Goal: Information Seeking & Learning: Learn about a topic

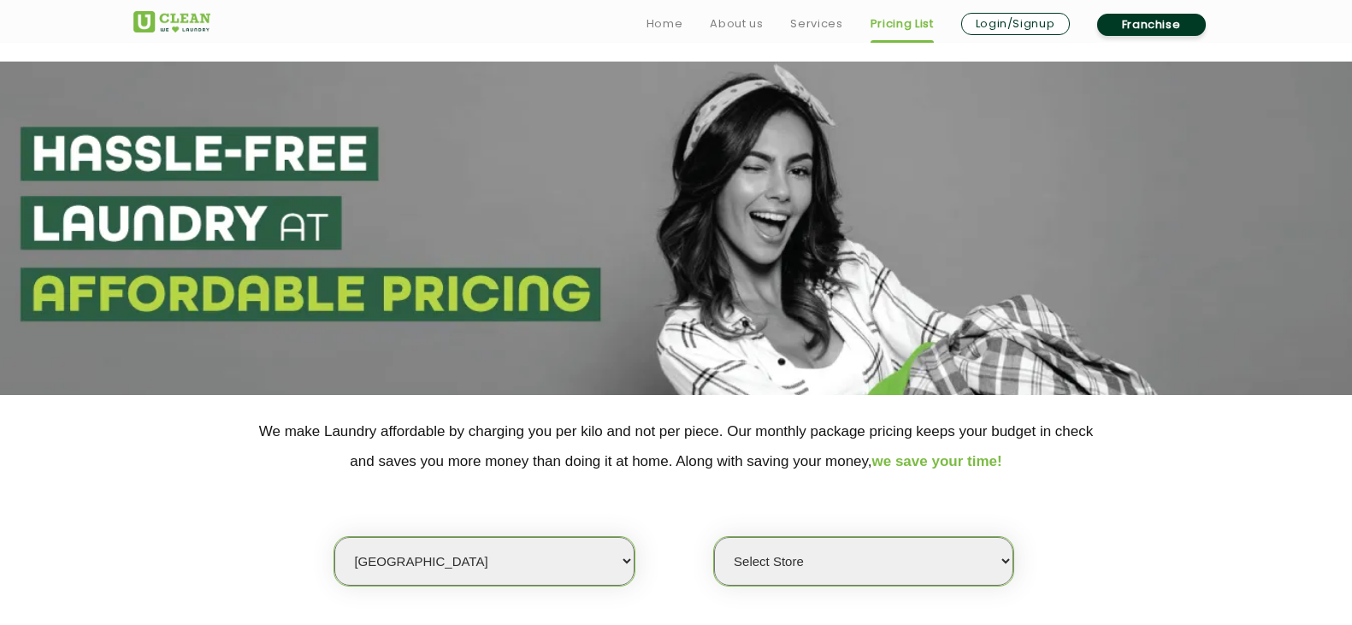
select select "1"
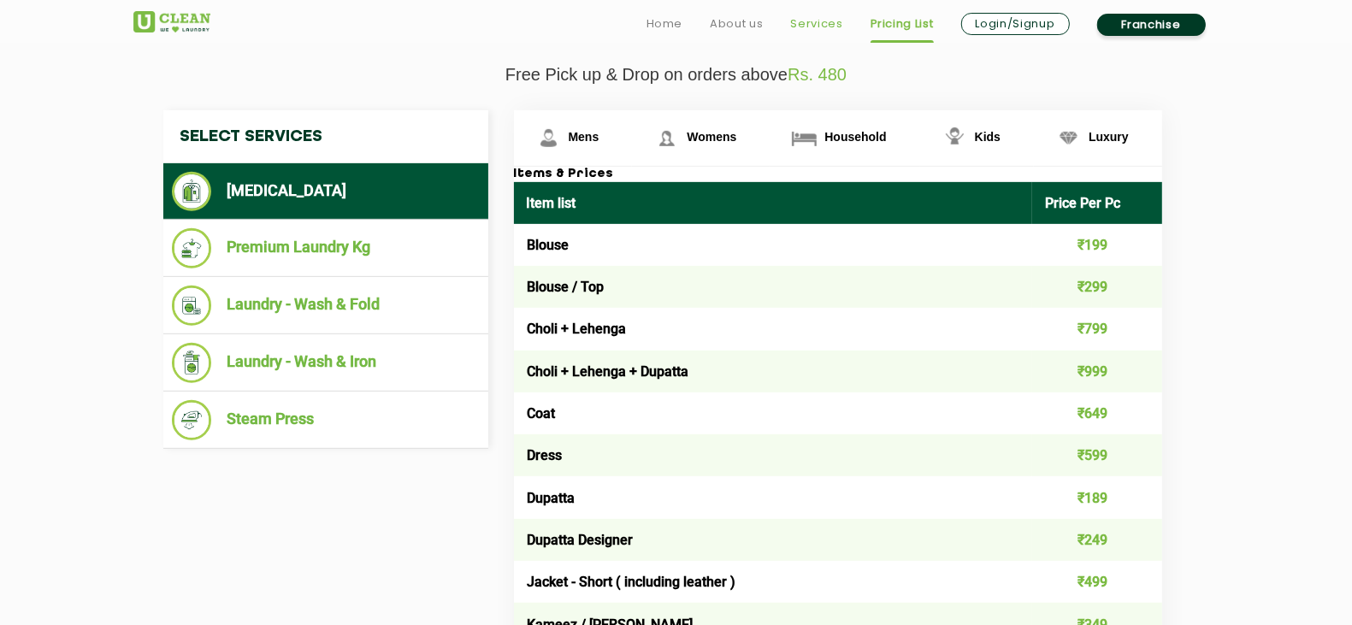
click at [806, 19] on link "Services" at bounding box center [816, 24] width 52 height 21
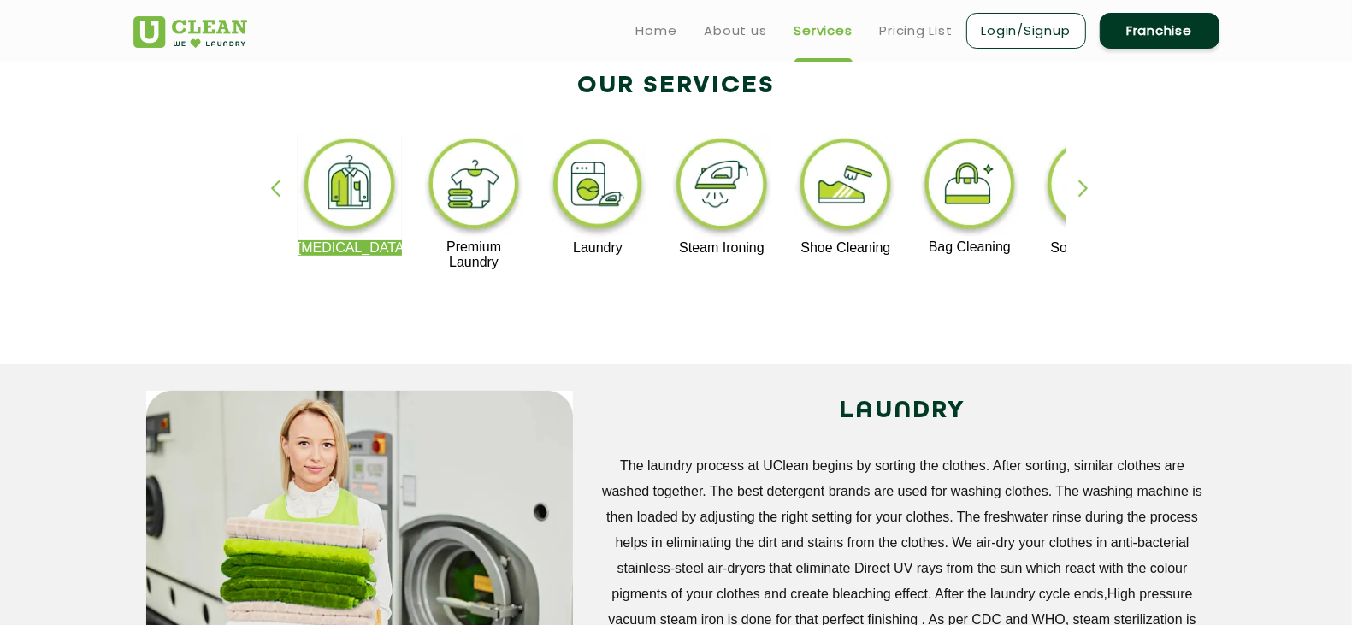
scroll to position [345, 0]
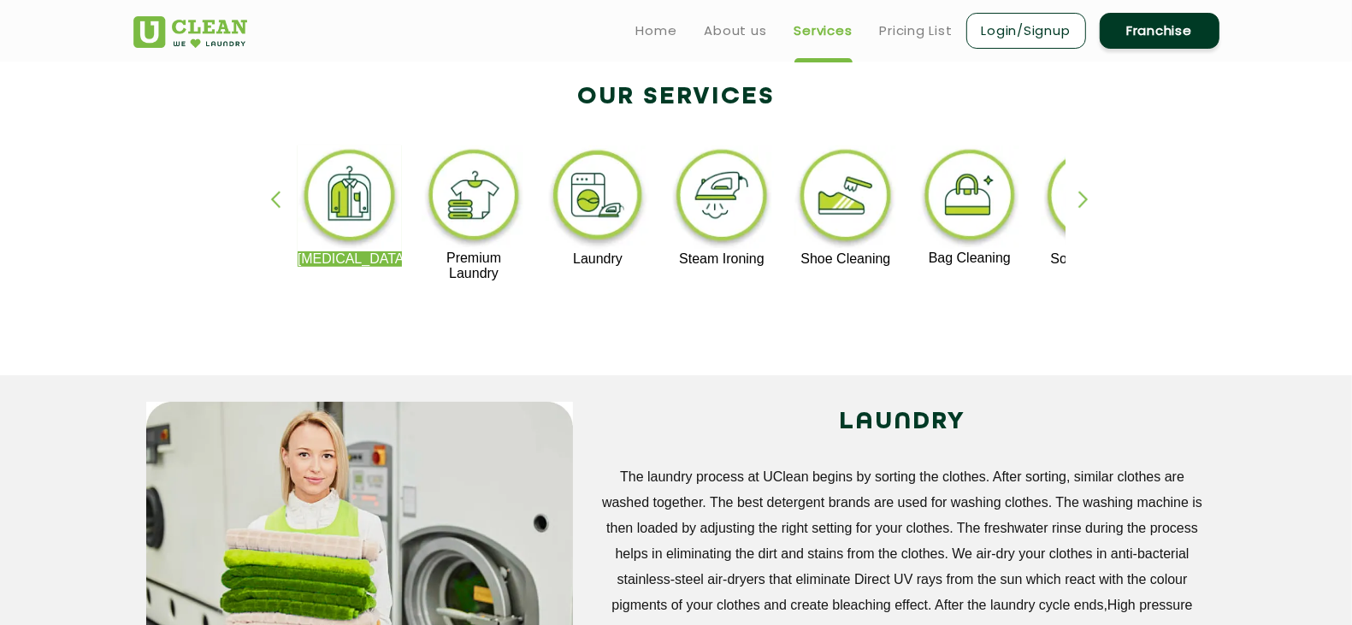
click at [1086, 198] on div "button" at bounding box center [1091, 214] width 26 height 47
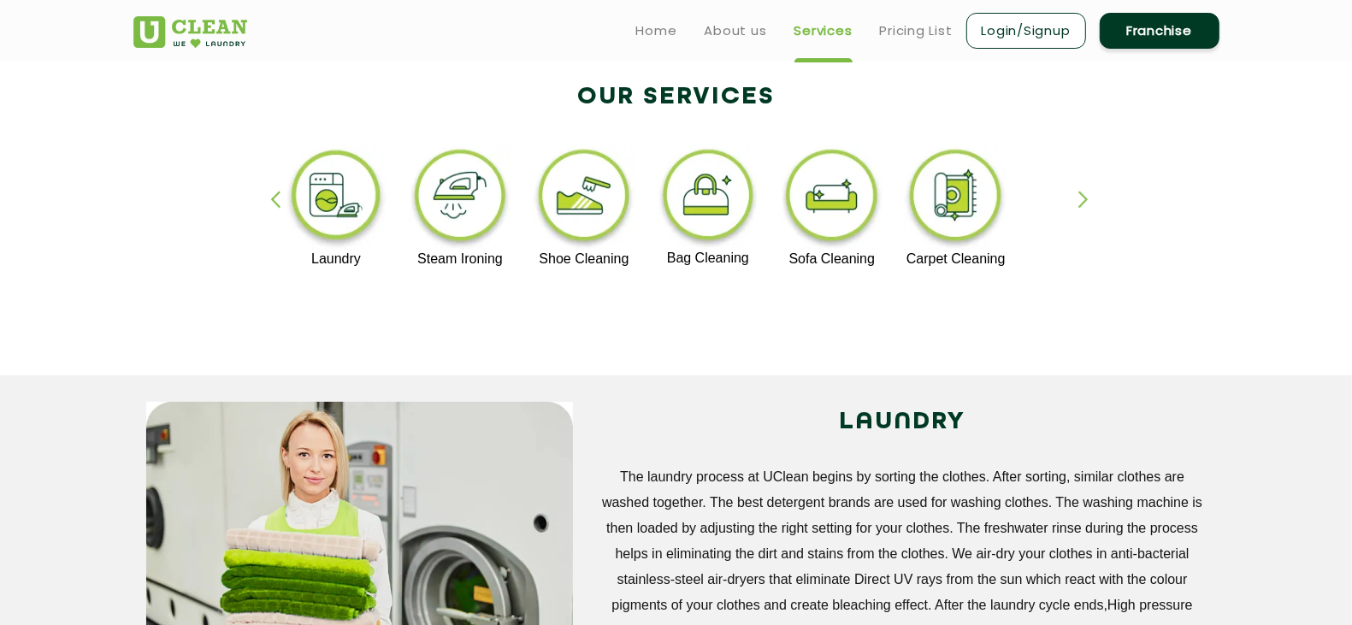
click at [1086, 198] on div "button" at bounding box center [1091, 214] width 26 height 47
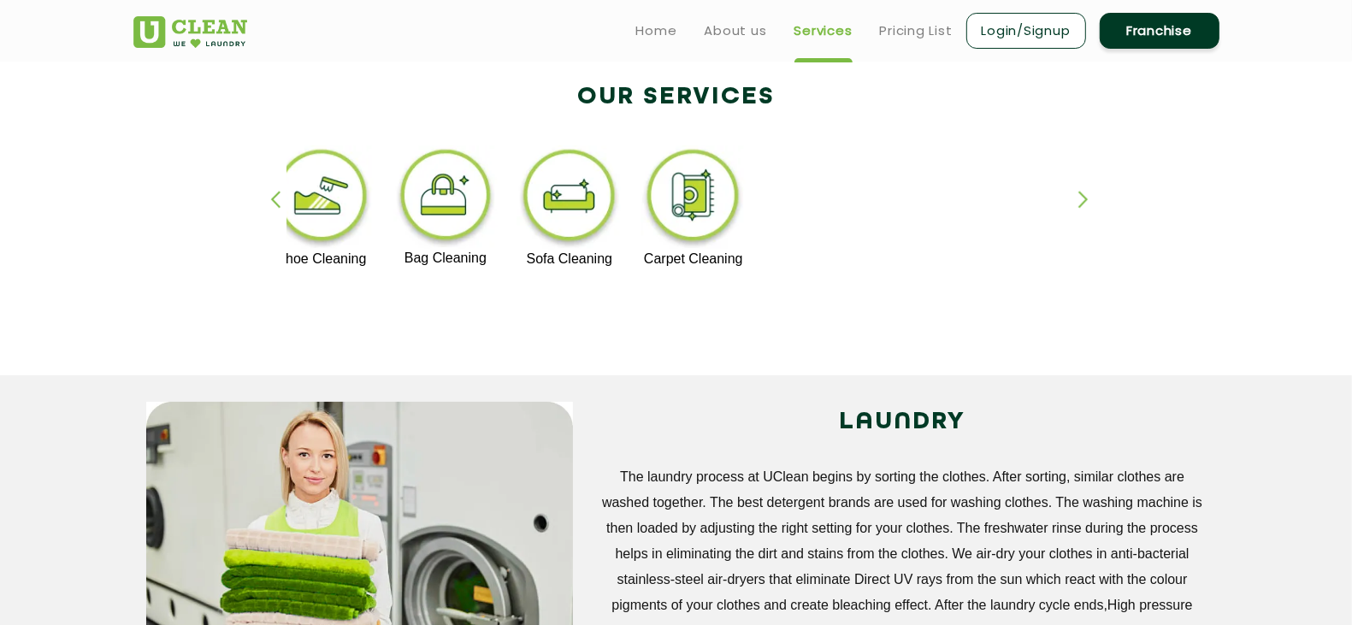
click at [285, 197] on div "button" at bounding box center [283, 214] width 26 height 47
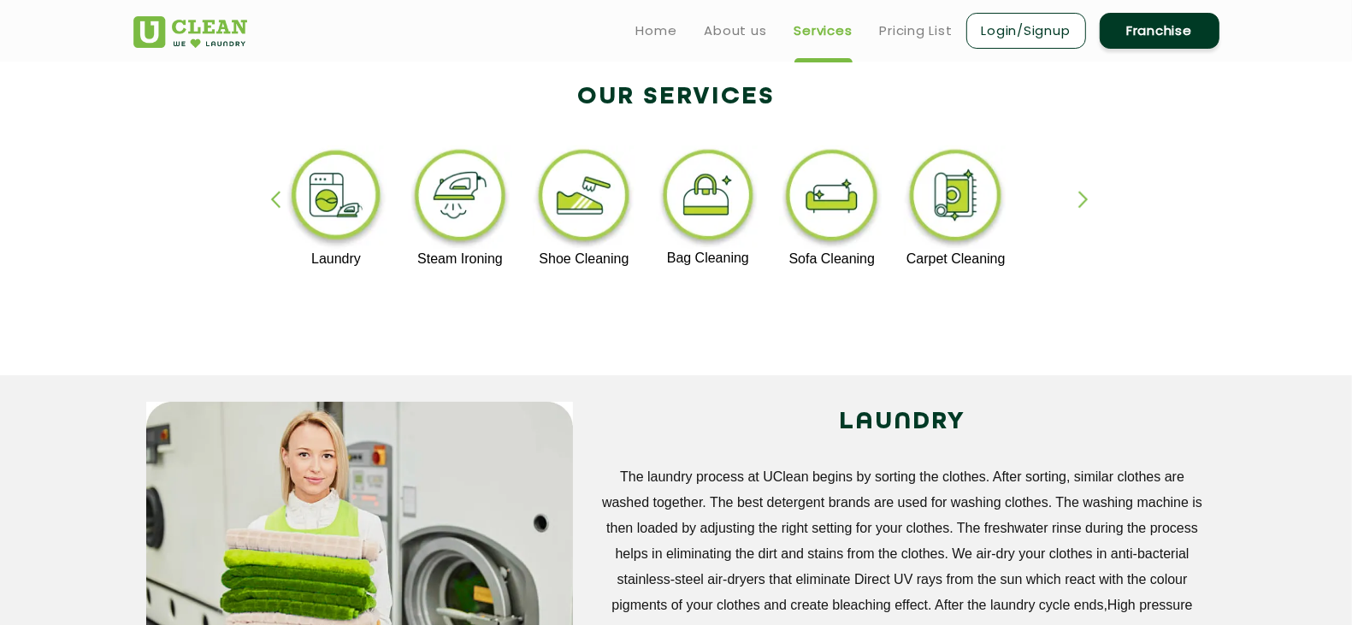
click at [285, 197] on div "button" at bounding box center [283, 214] width 26 height 47
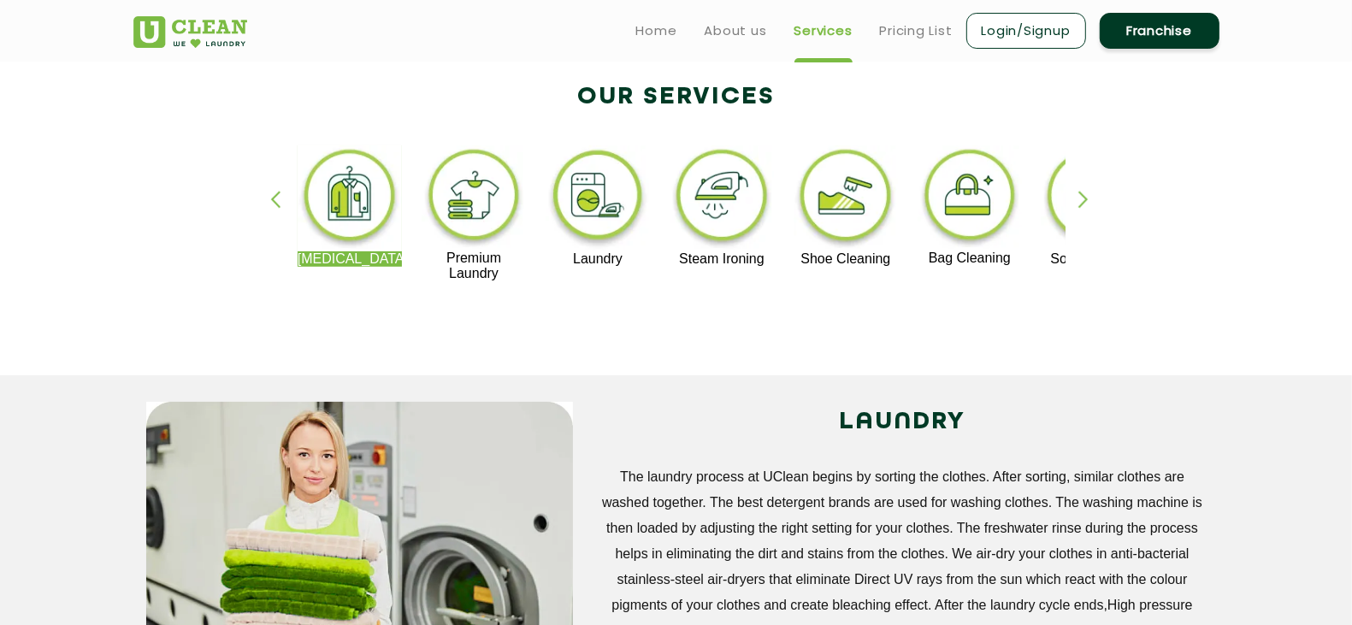
click at [285, 197] on div "button" at bounding box center [283, 214] width 26 height 47
click at [1087, 195] on div "button" at bounding box center [1091, 214] width 26 height 47
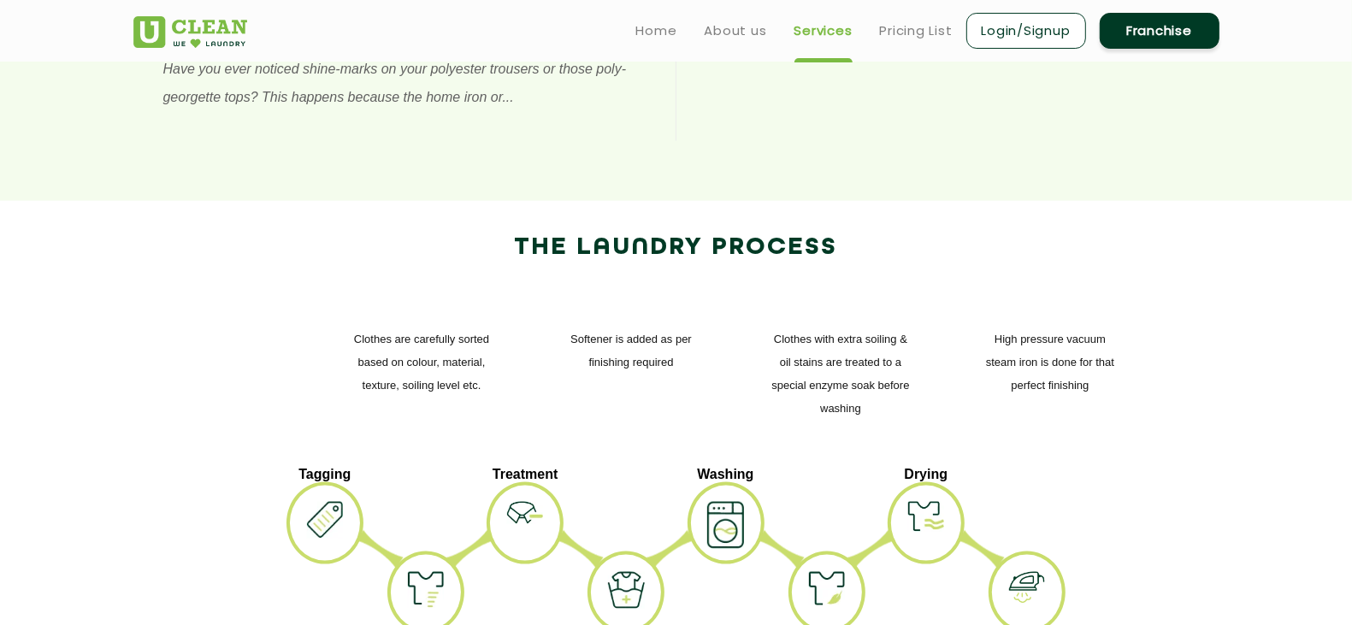
scroll to position [1909, 0]
drag, startPoint x: 552, startPoint y: 403, endPoint x: 399, endPoint y: 355, distance: 159.6
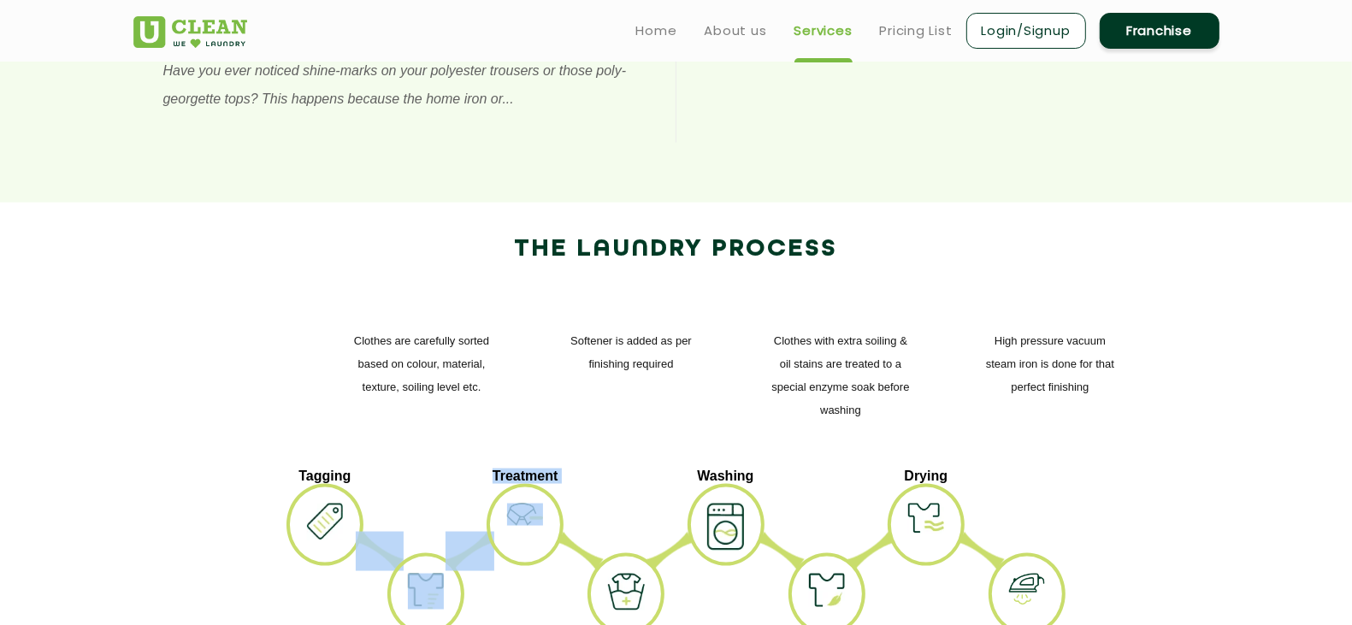
click at [399, 469] on ul "Tagging Sorting Treatment Pre-Wash Washing Softener Drying Ironing" at bounding box center [676, 563] width 1060 height 188
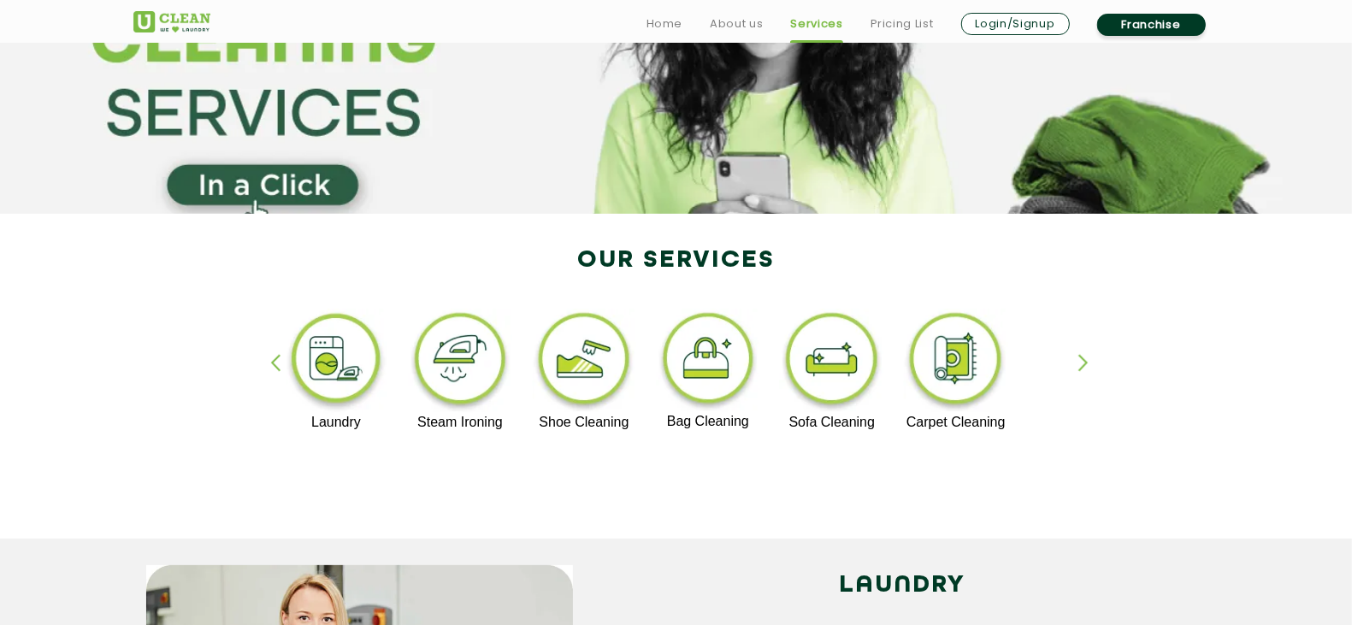
scroll to position [184, 0]
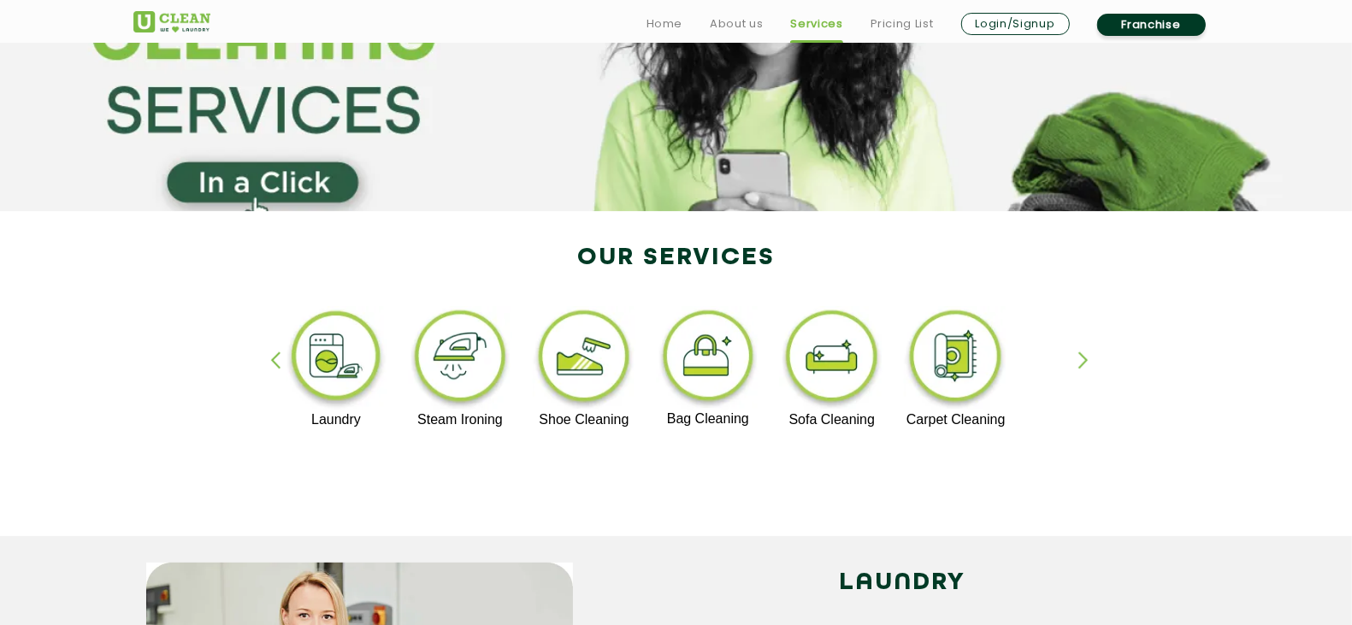
click at [270, 360] on div "button" at bounding box center [283, 374] width 26 height 47
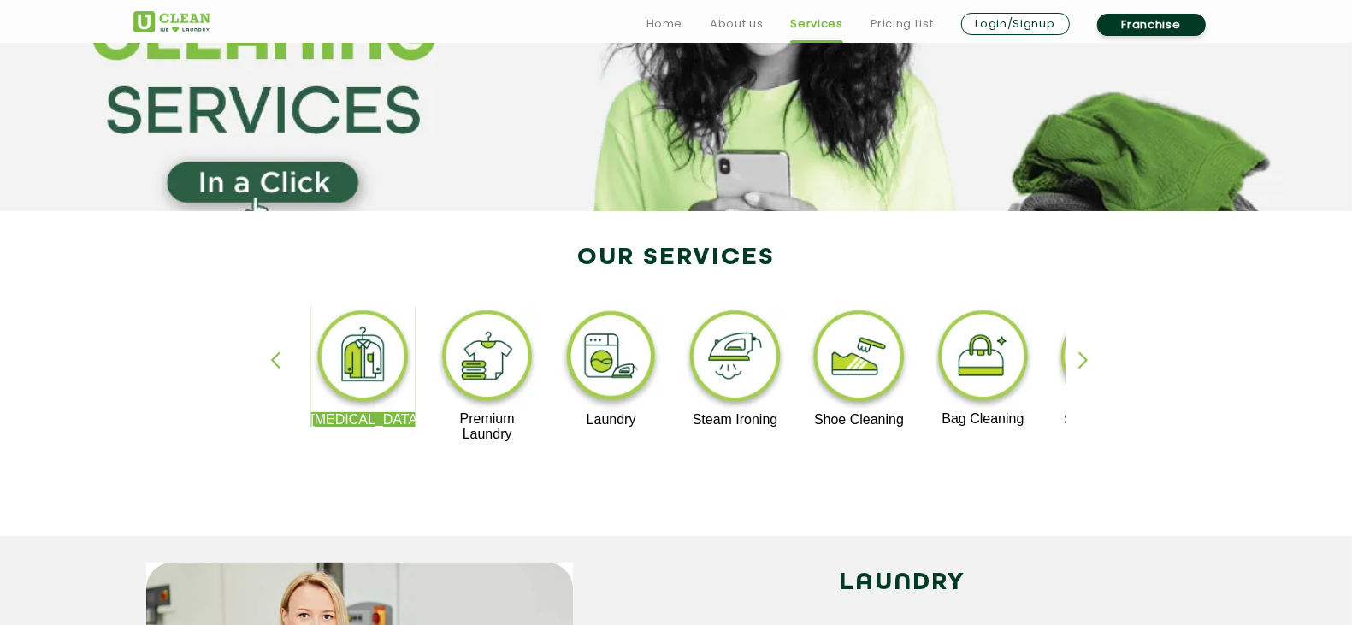
drag, startPoint x: 440, startPoint y: 420, endPoint x: 507, endPoint y: 428, distance: 67.1
click at [507, 428] on p "Premium Laundry" at bounding box center [486, 426] width 105 height 31
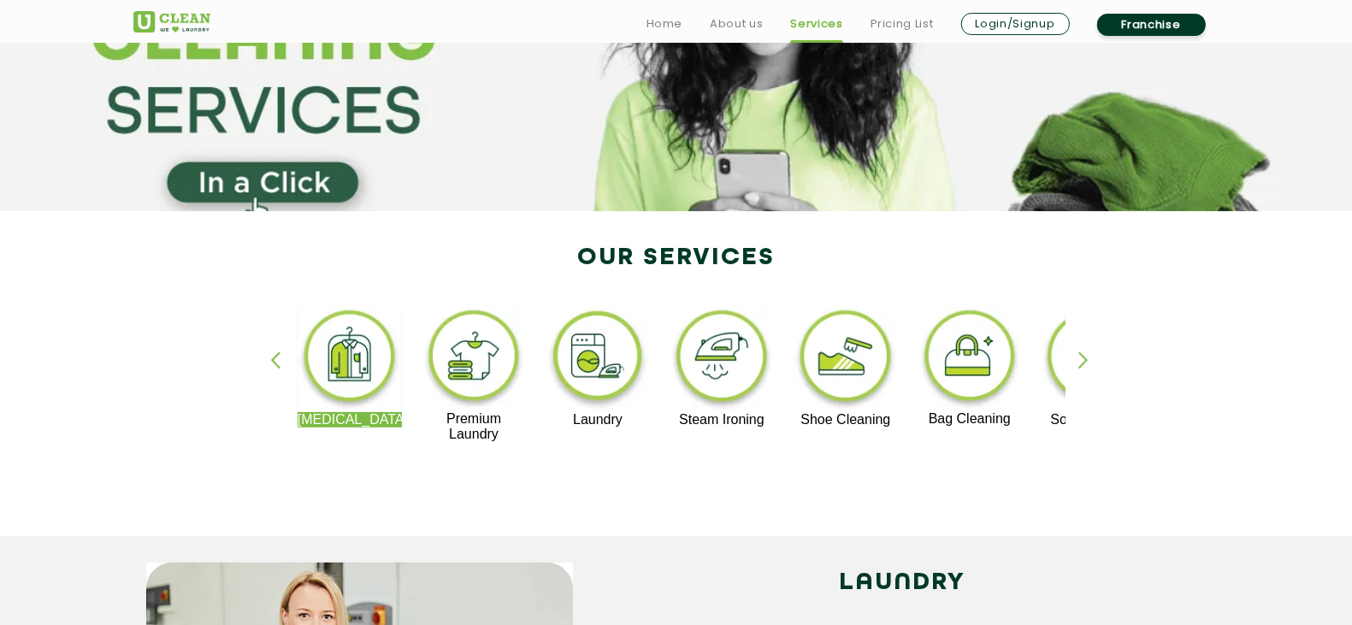
click at [483, 433] on p "Premium Laundry" at bounding box center [474, 426] width 105 height 31
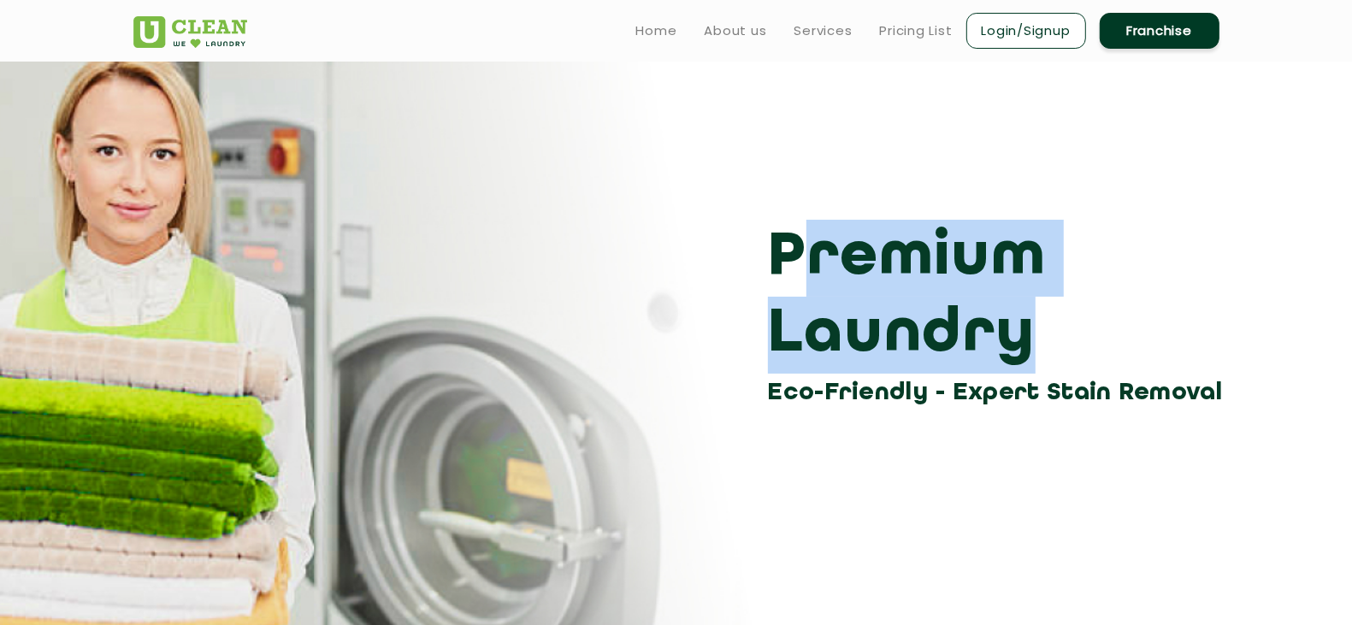
drag, startPoint x: 789, startPoint y: 245, endPoint x: 1035, endPoint y: 369, distance: 274.9
click at [1035, 369] on h3 "Premium Laundry" at bounding box center [1000, 297] width 464 height 154
drag, startPoint x: 1035, startPoint y: 369, endPoint x: 776, endPoint y: 259, distance: 280.5
click at [776, 259] on h3 "Premium Laundry" at bounding box center [1000, 297] width 464 height 154
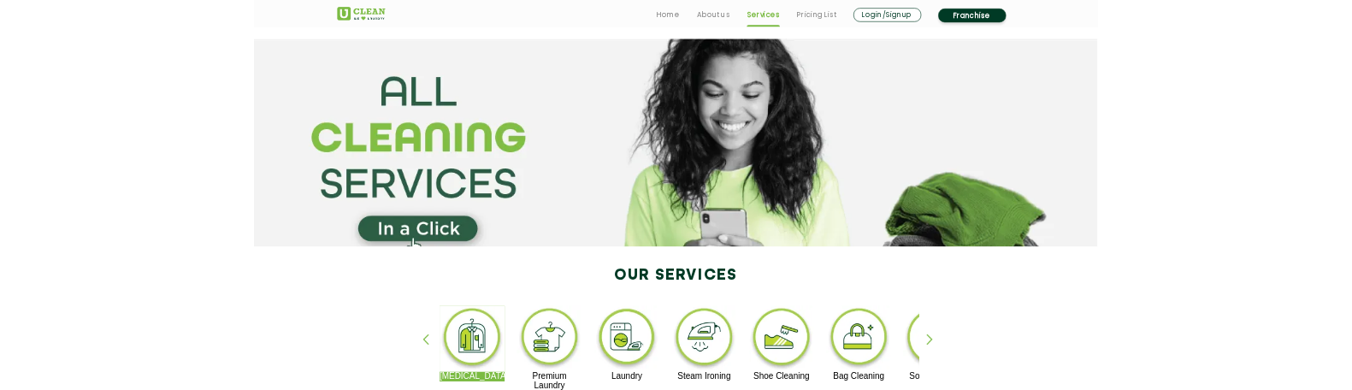
scroll to position [184, 0]
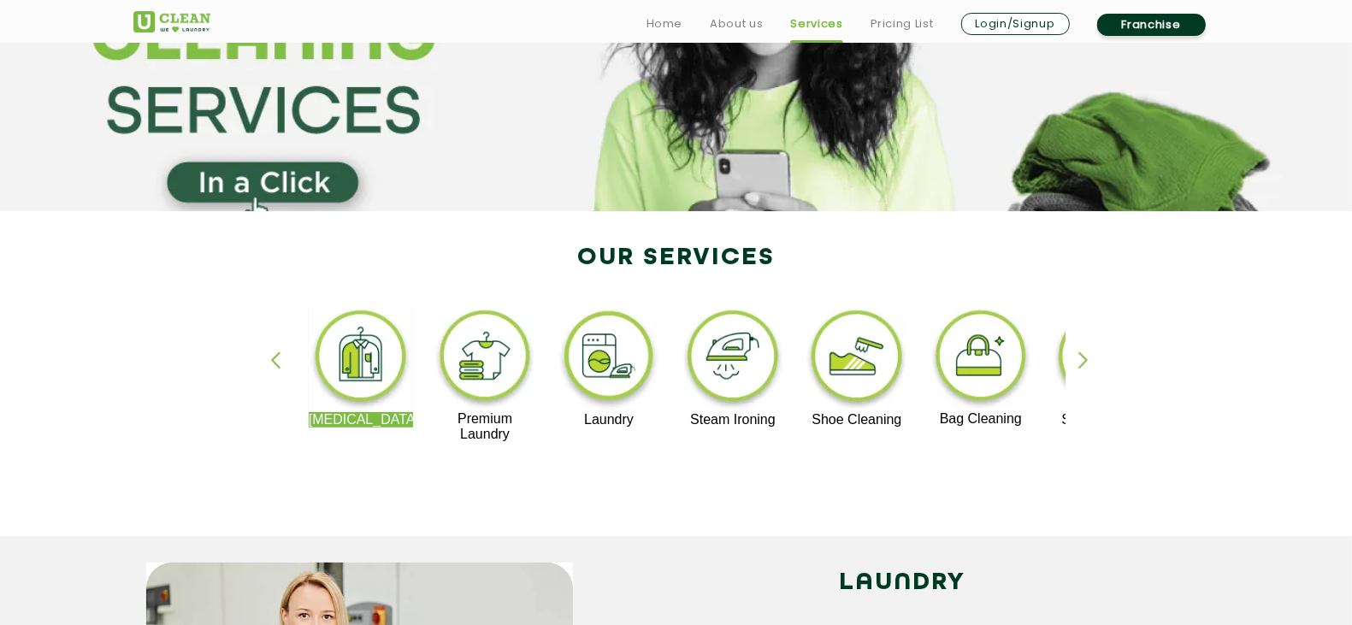
drag, startPoint x: 671, startPoint y: 421, endPoint x: 727, endPoint y: 432, distance: 56.7
click at [727, 432] on div "[MEDICAL_DATA] Premium Laundry Laundry Steam Ironing Shoe Cleaning Bag Cleaning…" at bounding box center [1347, 374] width 2098 height 136
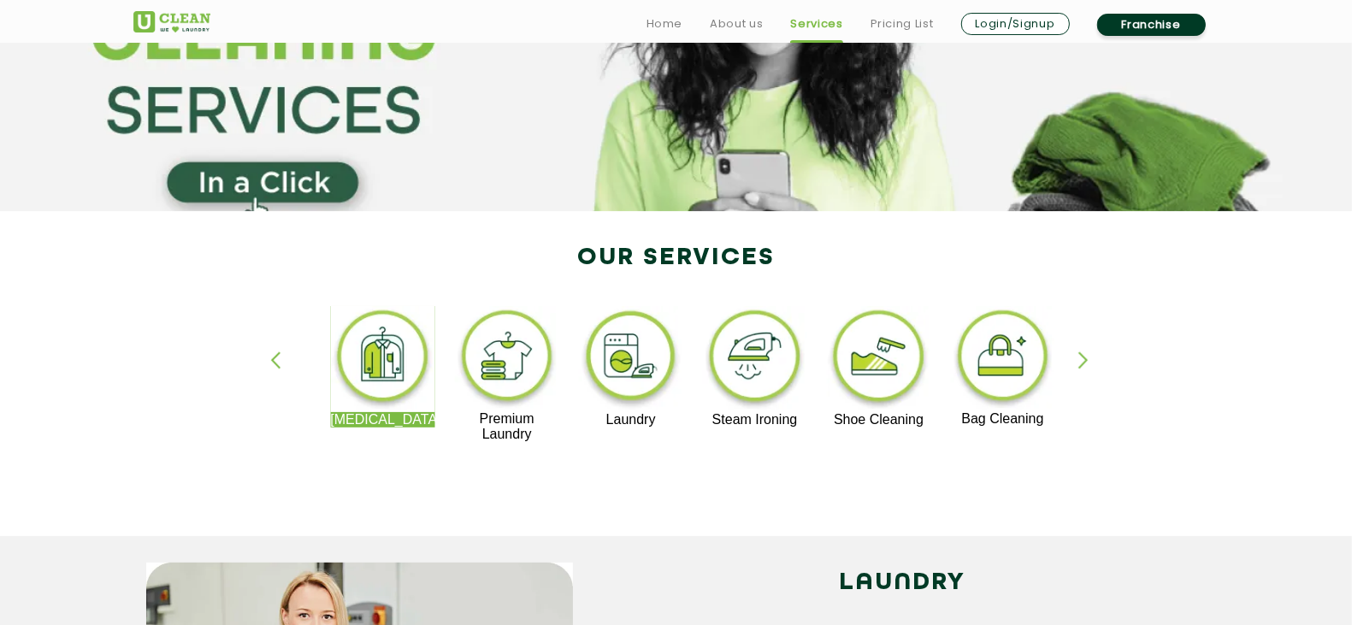
drag, startPoint x: 640, startPoint y: 318, endPoint x: 805, endPoint y: 472, distance: 225.7
click at [805, 472] on div "[MEDICAL_DATA] Premium Laundry Laundry Steam Ironing Shoe Cleaning Bag Cleaning…" at bounding box center [677, 382] width 1112 height 308
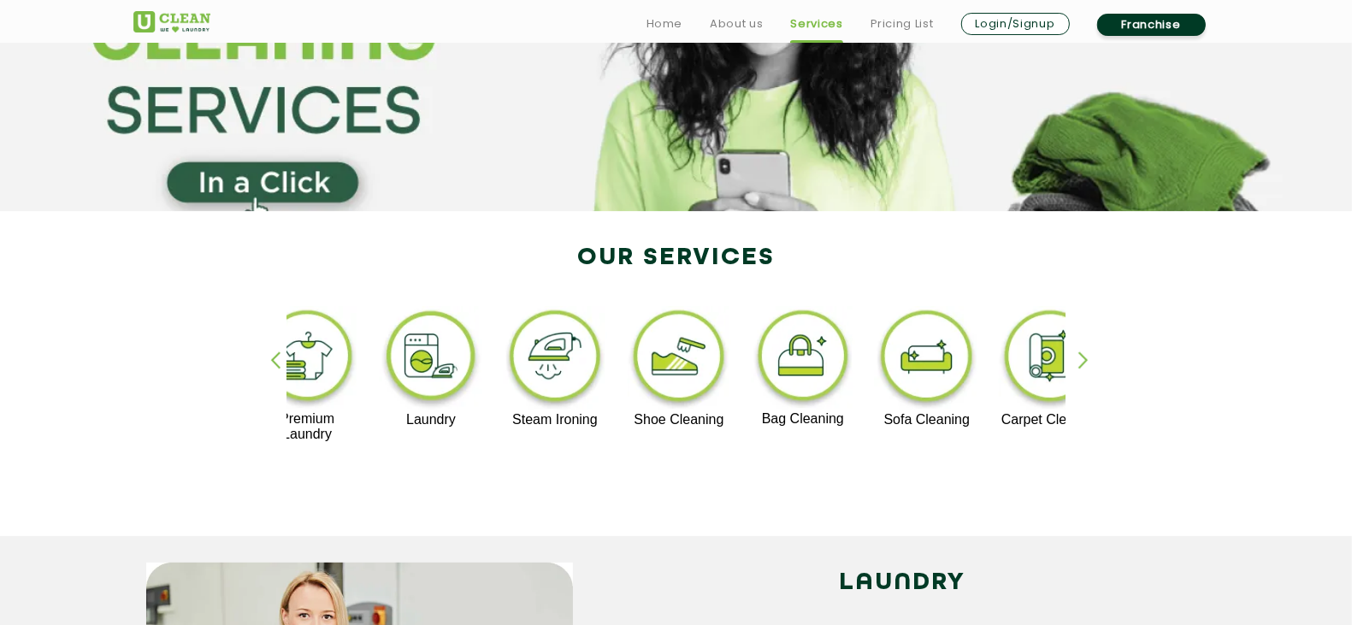
drag, startPoint x: 678, startPoint y: 340, endPoint x: 621, endPoint y: 389, distance: 75.2
click at [608, 389] on img at bounding box center [555, 359] width 105 height 106
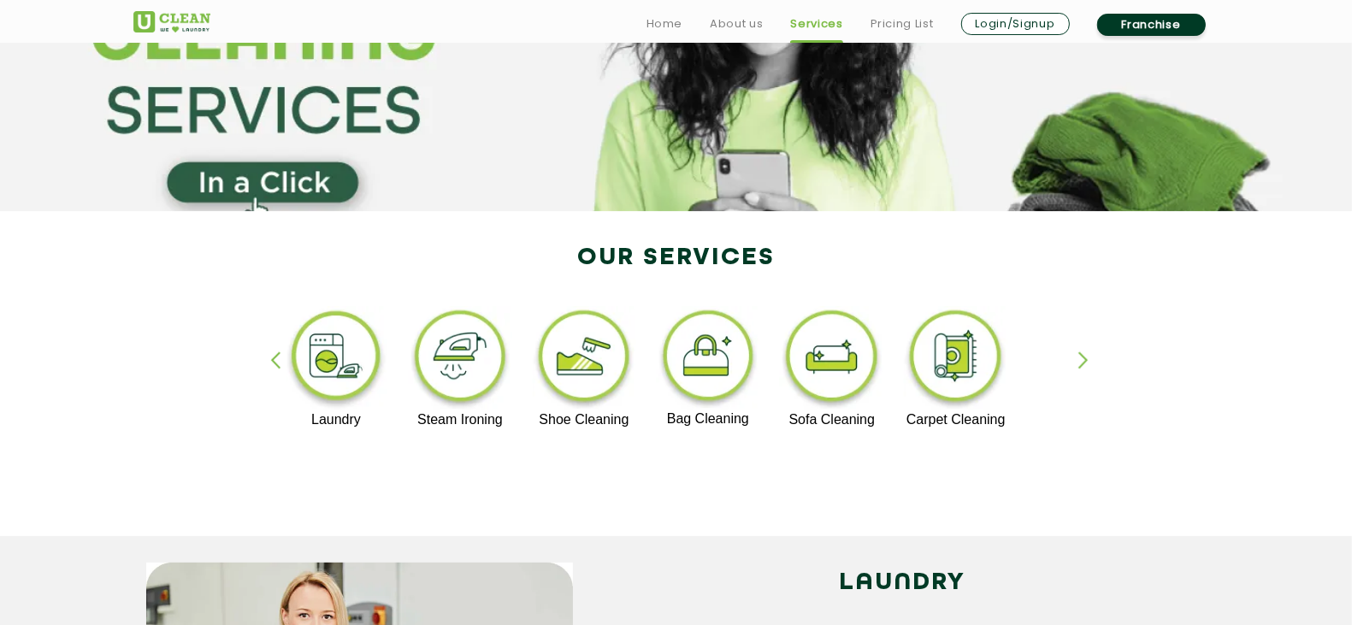
drag, startPoint x: 564, startPoint y: 386, endPoint x: 806, endPoint y: 356, distance: 243.8
click at [637, 356] on img at bounding box center [584, 359] width 105 height 106
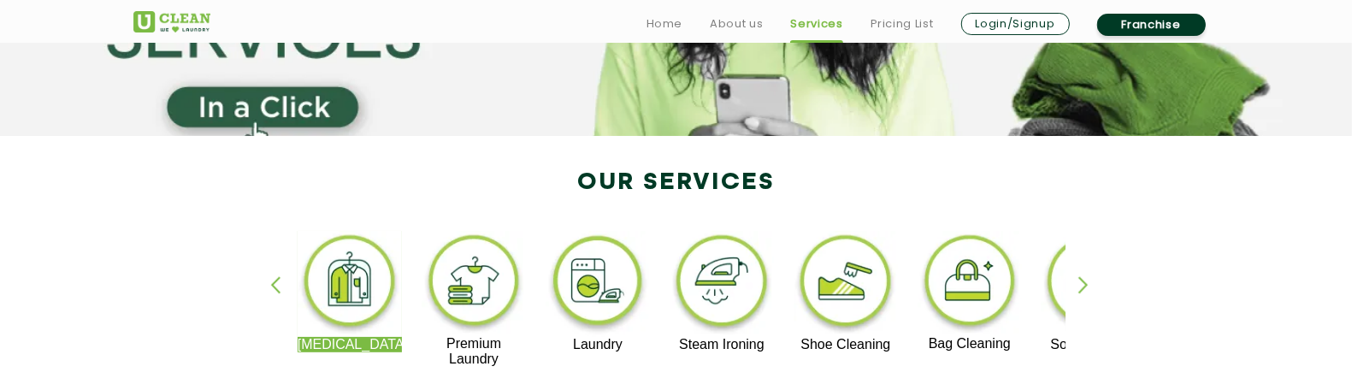
scroll to position [267, 0]
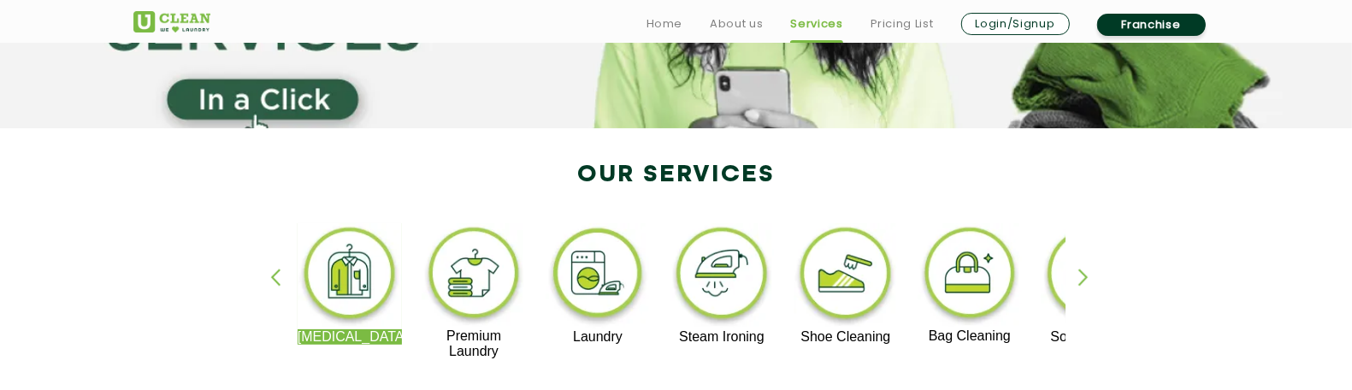
click at [1083, 268] on div "button" at bounding box center [1091, 291] width 26 height 47
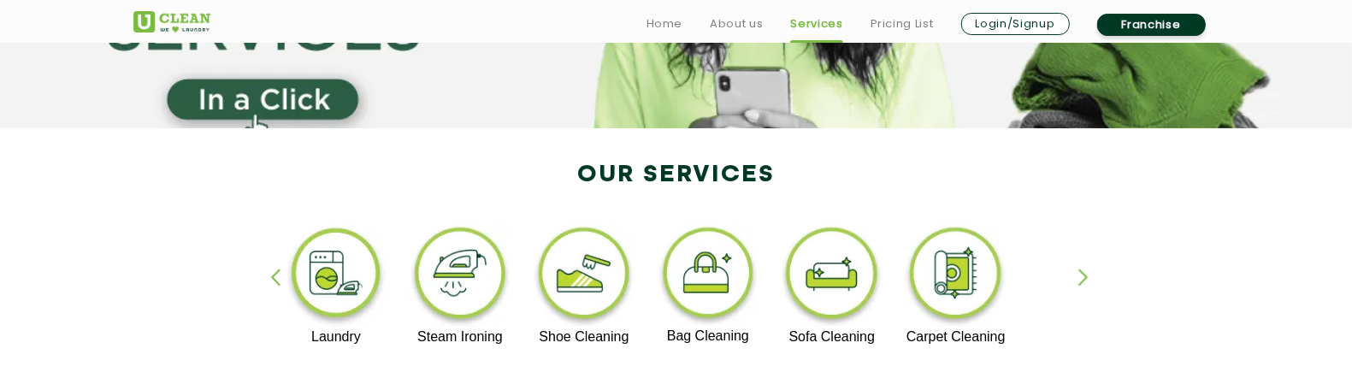
click at [270, 274] on div "button" at bounding box center [283, 291] width 26 height 47
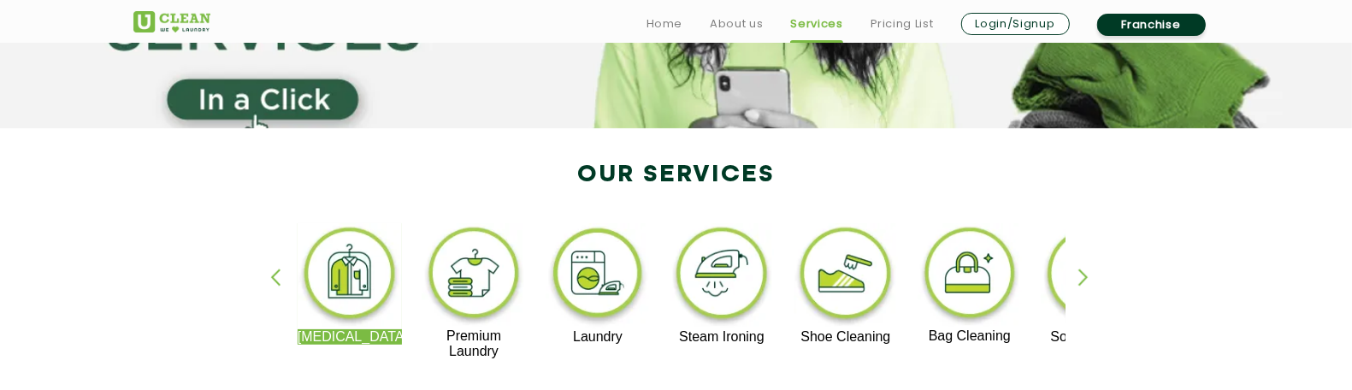
click at [353, 280] on img at bounding box center [350, 276] width 105 height 106
